Goal: Information Seeking & Learning: Learn about a topic

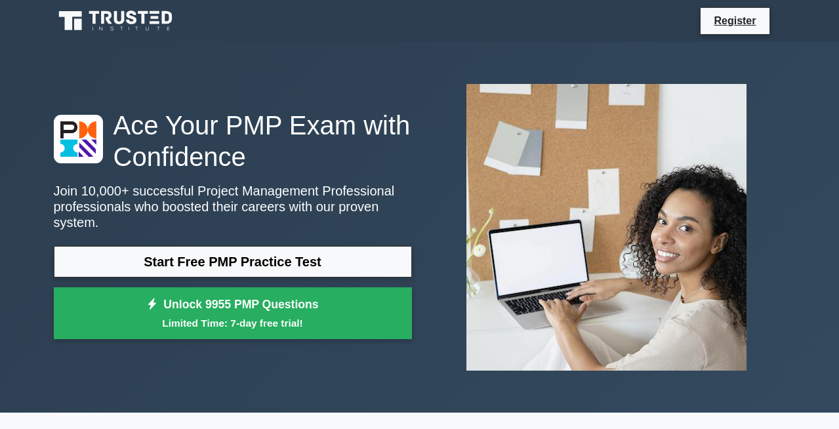
click at [295, 271] on link "Start Free PMP Practice Test" at bounding box center [233, 261] width 358 height 31
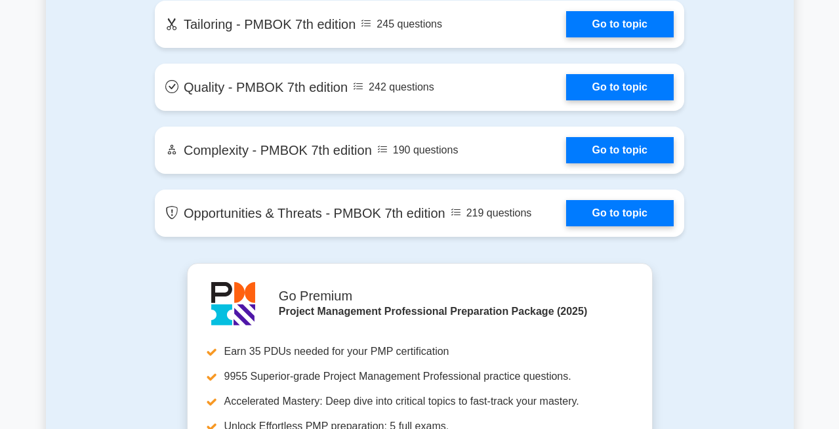
scroll to position [3036, 0]
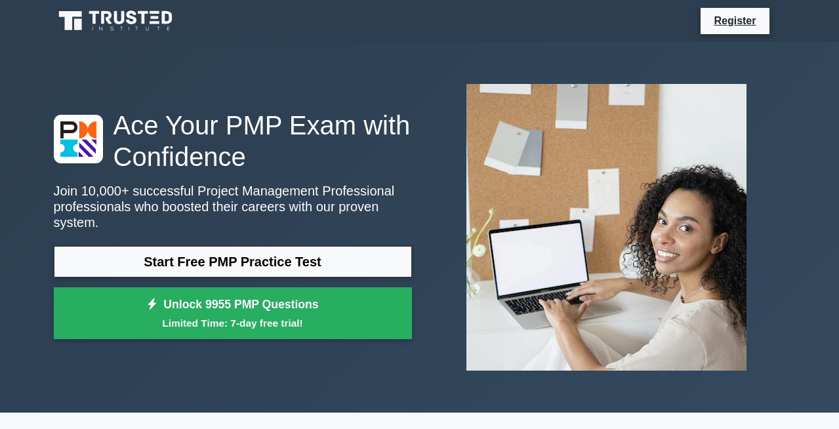
click at [274, 254] on link "Start Free PMP Practice Test" at bounding box center [233, 261] width 358 height 31
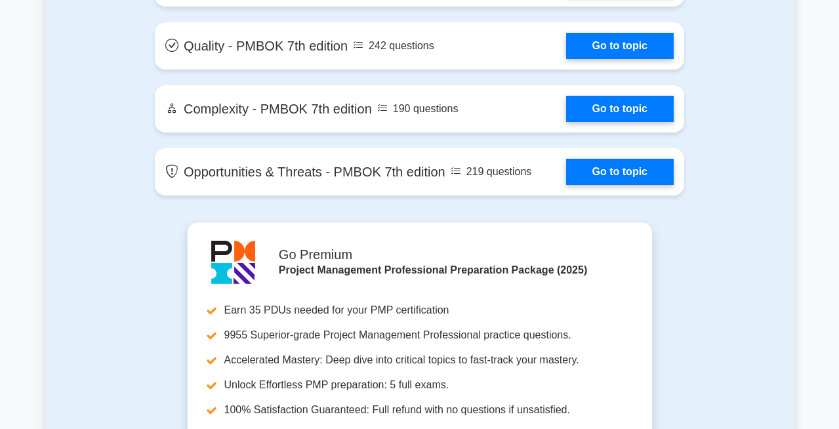
scroll to position [3118, 0]
